Goal: Information Seeking & Learning: Learn about a topic

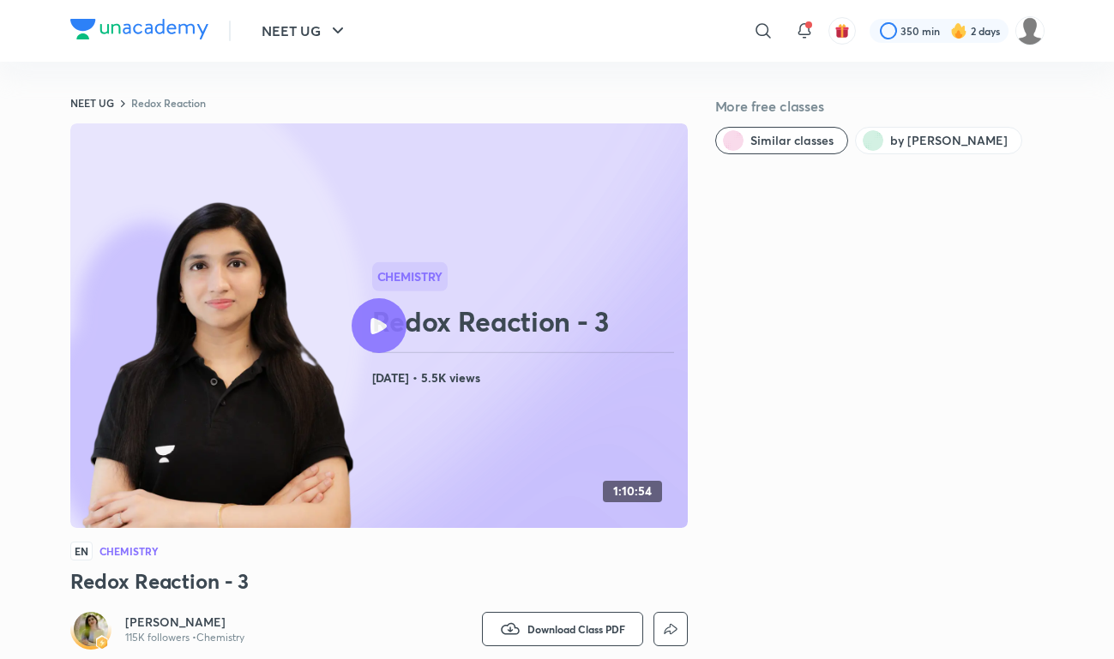
click at [135, 32] on img at bounding box center [139, 29] width 138 height 21
click at [190, 39] on div at bounding box center [139, 31] width 138 height 25
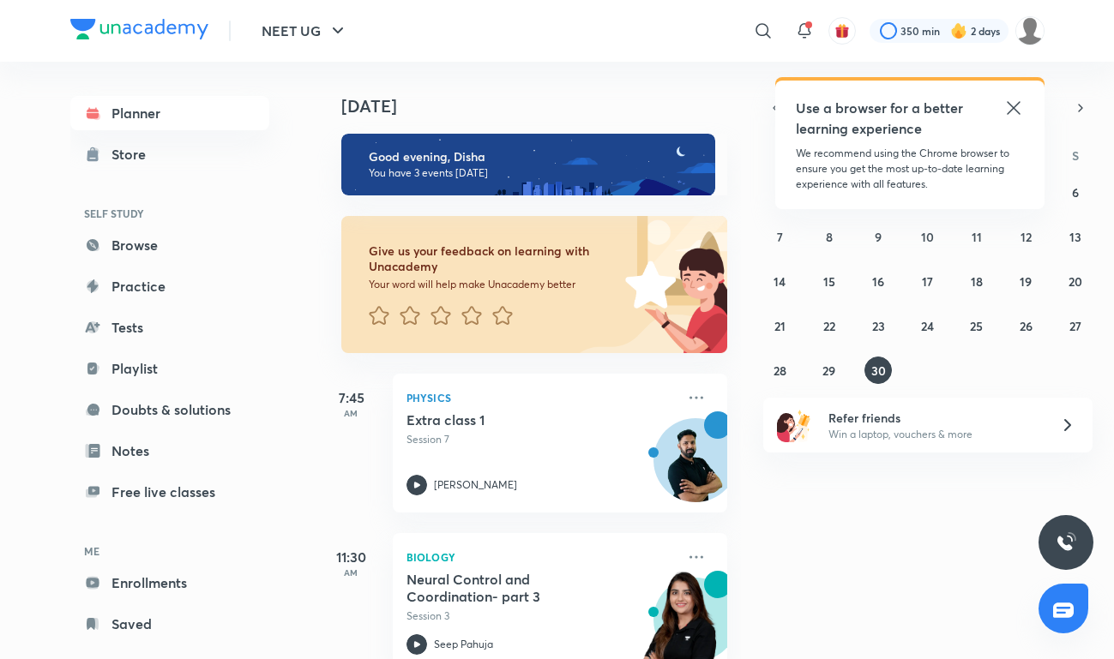
click at [1020, 109] on icon at bounding box center [1013, 108] width 21 height 21
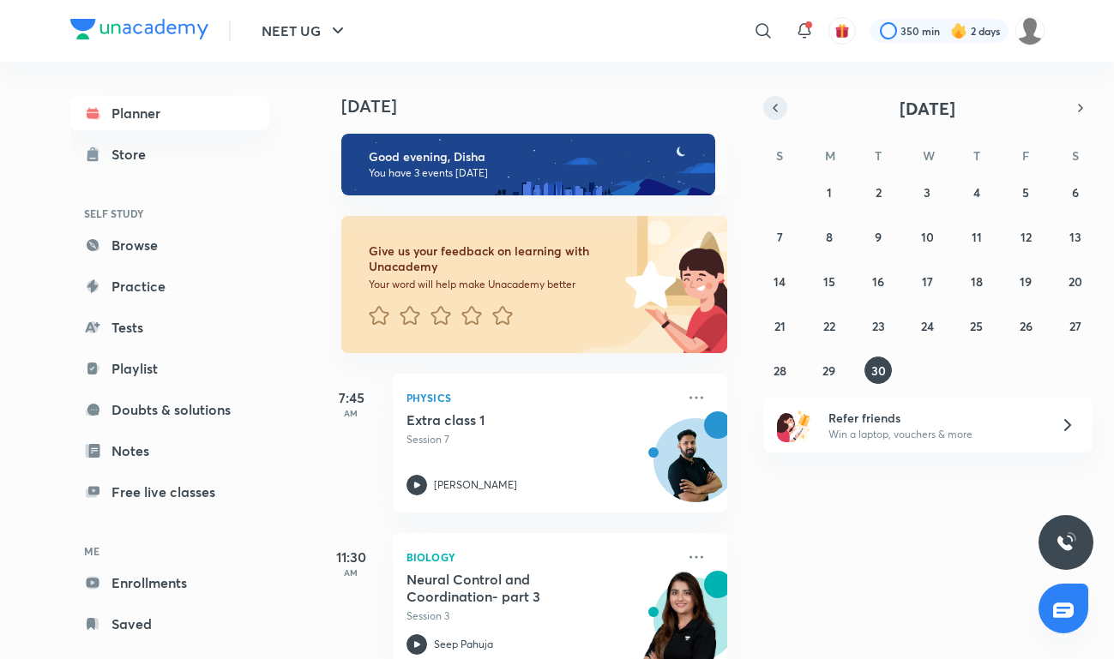
click at [782, 102] on button "button" at bounding box center [775, 108] width 24 height 24
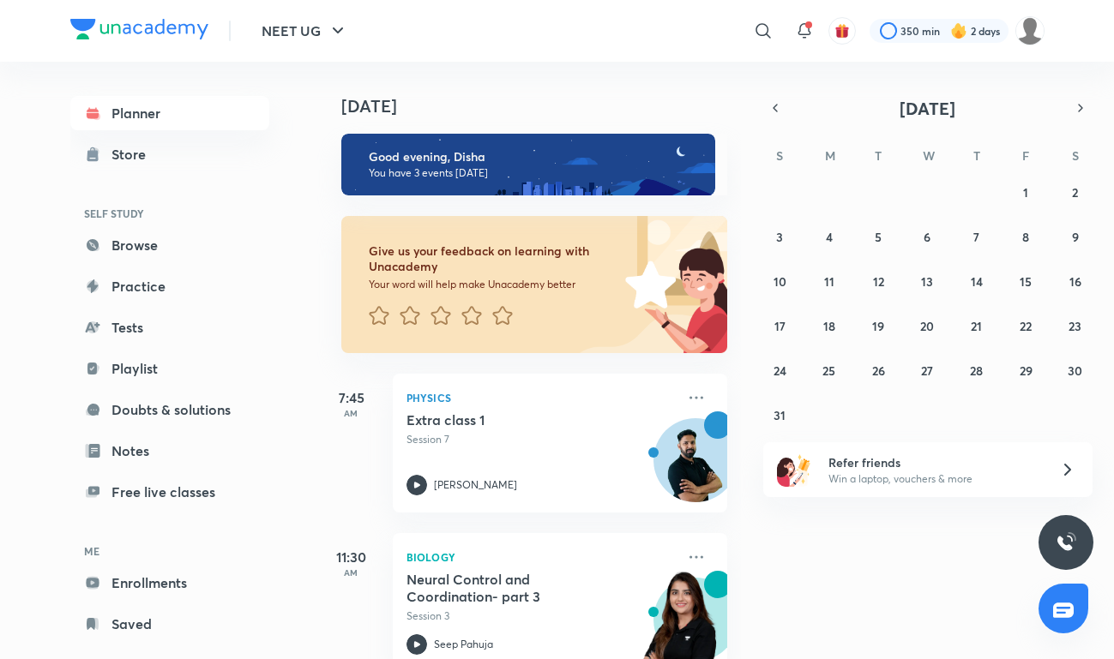
click at [1084, 96] on div "[DATE]" at bounding box center [927, 108] width 329 height 24
click at [1081, 114] on icon "button" at bounding box center [1081, 107] width 14 height 15
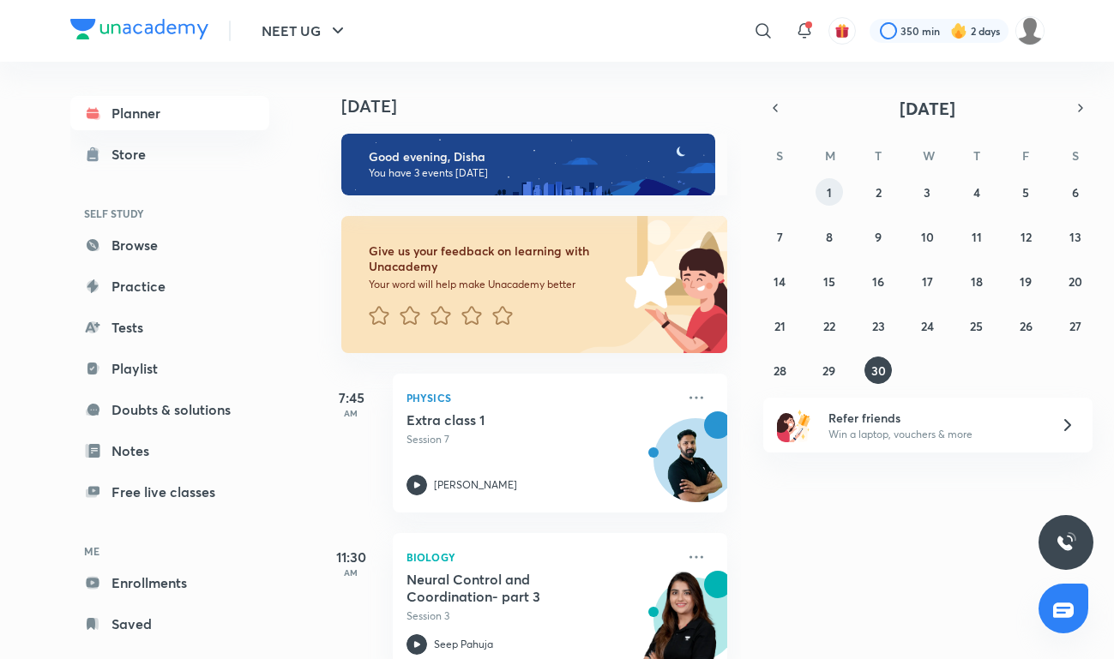
click at [837, 185] on button "1" at bounding box center [829, 191] width 27 height 27
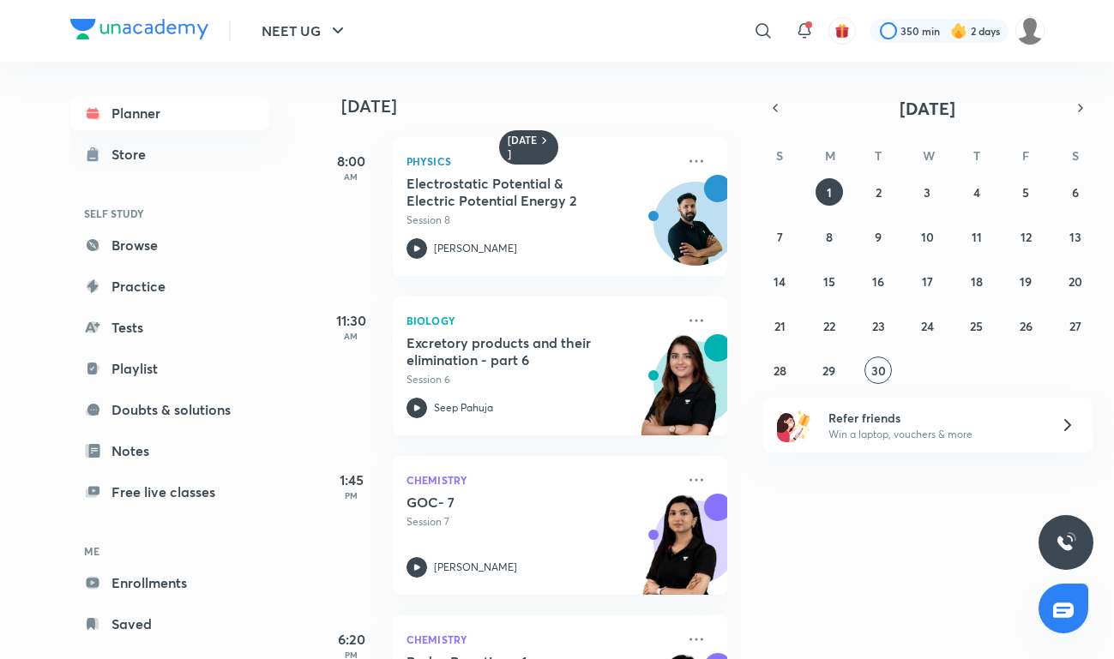
click at [781, 118] on div "[DATE]" at bounding box center [927, 108] width 329 height 24
click at [779, 116] on button "button" at bounding box center [775, 108] width 24 height 24
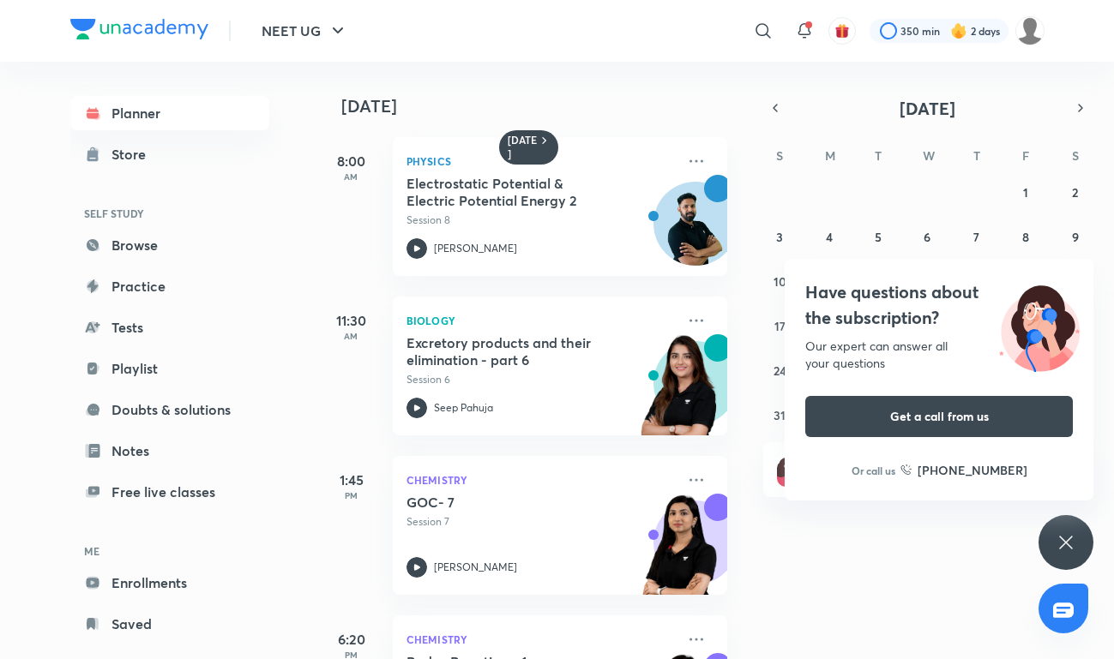
click at [1057, 534] on icon at bounding box center [1066, 543] width 21 height 21
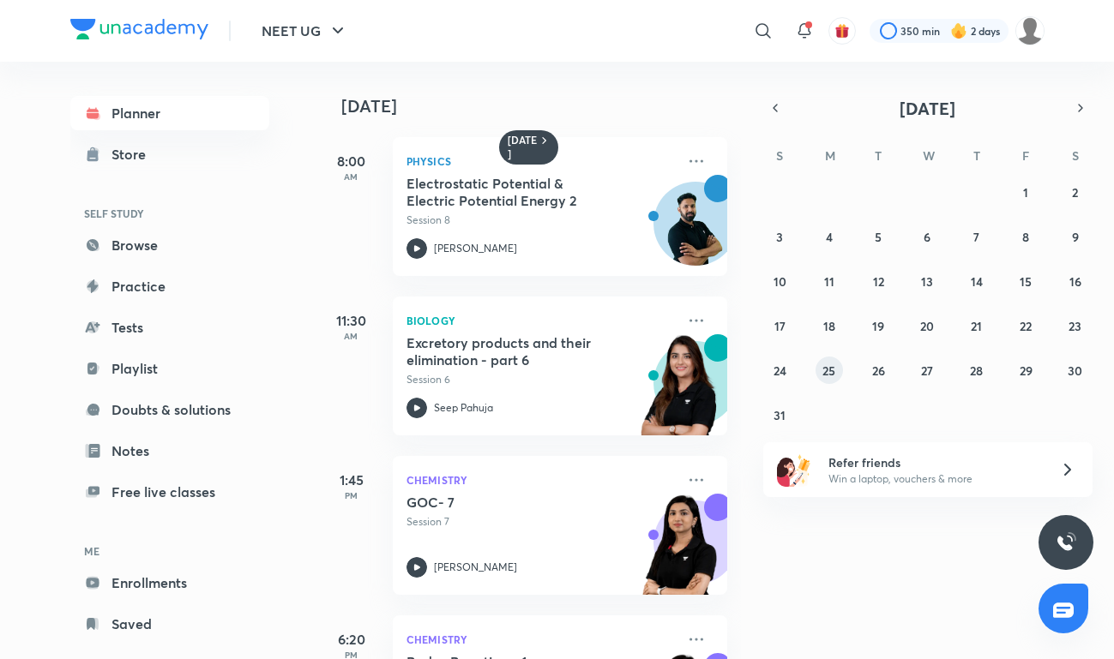
click at [840, 371] on button "25" at bounding box center [829, 370] width 27 height 27
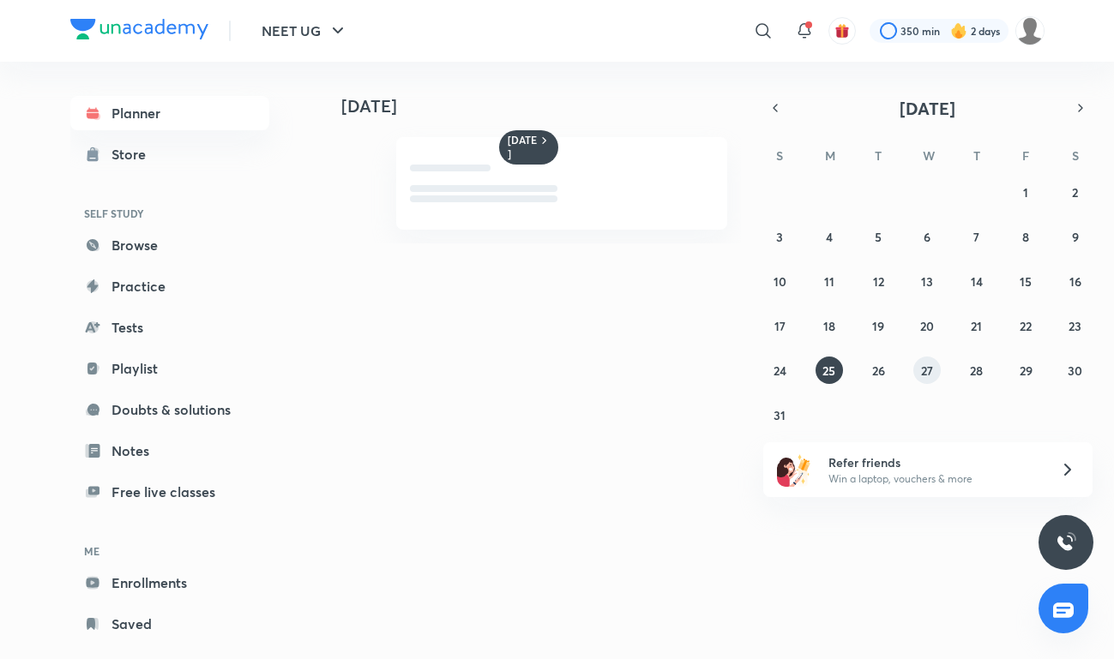
click at [930, 376] on abbr "27" at bounding box center [927, 371] width 12 height 16
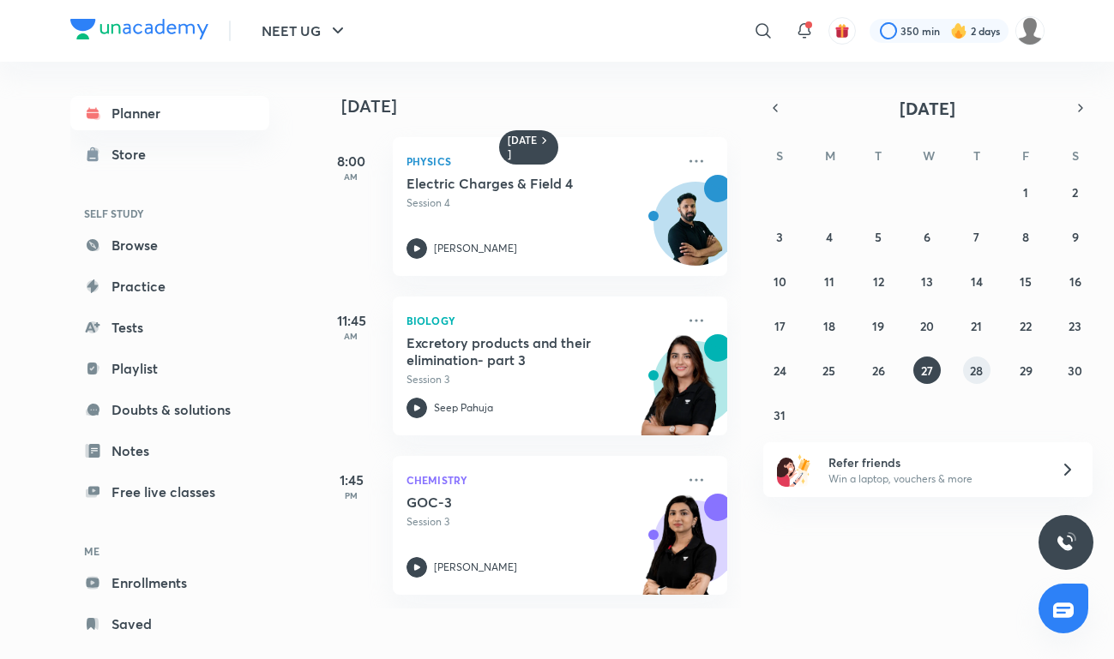
click at [980, 372] on abbr "28" at bounding box center [976, 371] width 13 height 16
click at [892, 374] on div "27 28 29 30 31 1 2 3 4 5 6 7 8 9 10 11 12 13 14 15 16 17 18 19 20 21 22 23 24 2…" at bounding box center [927, 303] width 329 height 250
click at [882, 375] on abbr "26" at bounding box center [878, 371] width 13 height 16
click at [568, 186] on h5 "Electric Charges & Field 3" at bounding box center [513, 183] width 214 height 17
